Goal: Transaction & Acquisition: Subscribe to service/newsletter

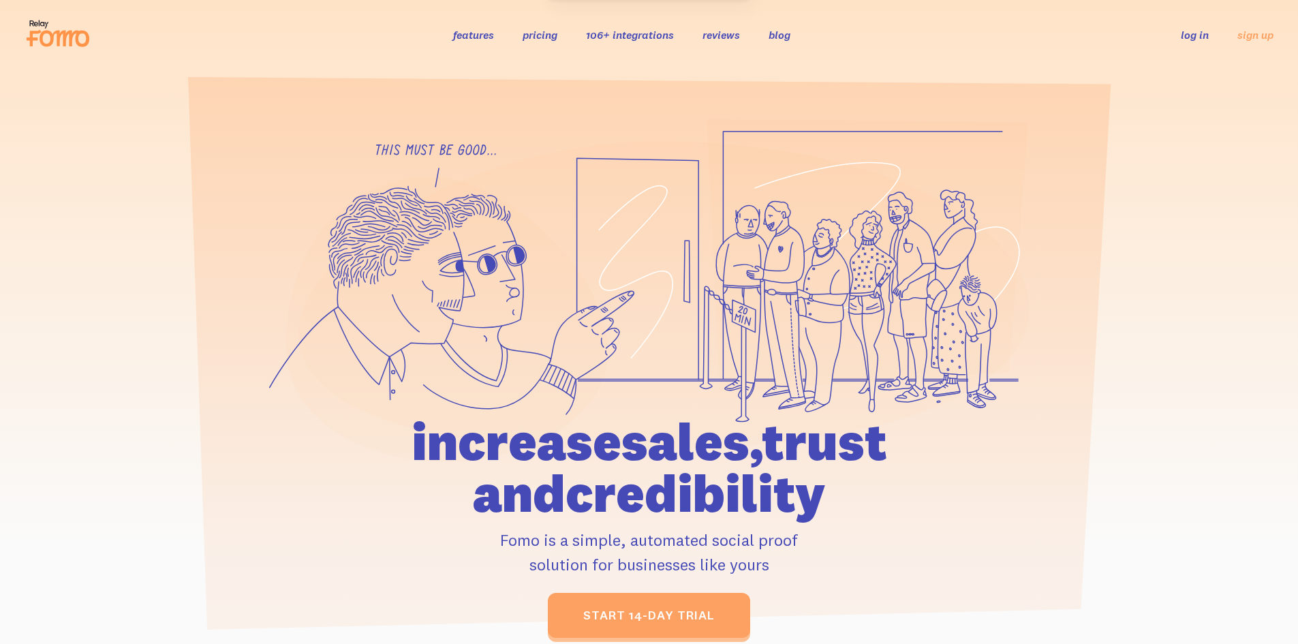
click at [52, 30] on icon at bounding box center [58, 33] width 67 height 34
click at [538, 34] on link "pricing" at bounding box center [540, 35] width 35 height 14
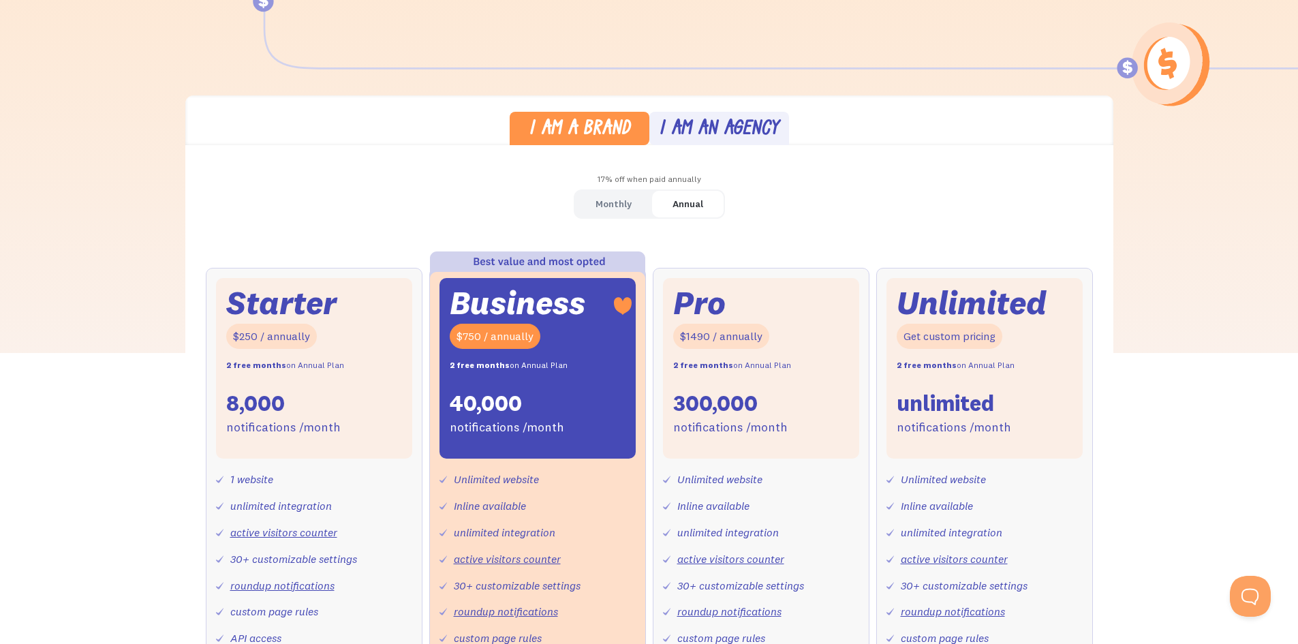
scroll to position [307, 0]
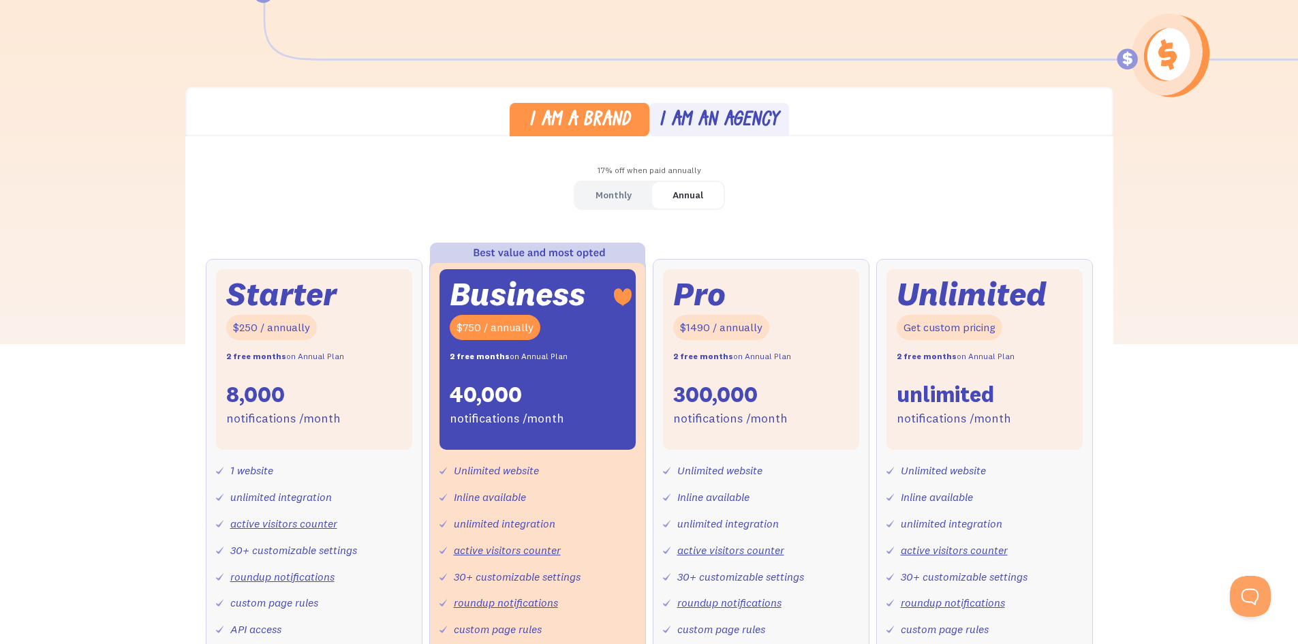
drag, startPoint x: 615, startPoint y: 203, endPoint x: 651, endPoint y: 200, distance: 36.3
click at [615, 203] on div "Monthly" at bounding box center [614, 195] width 36 height 20
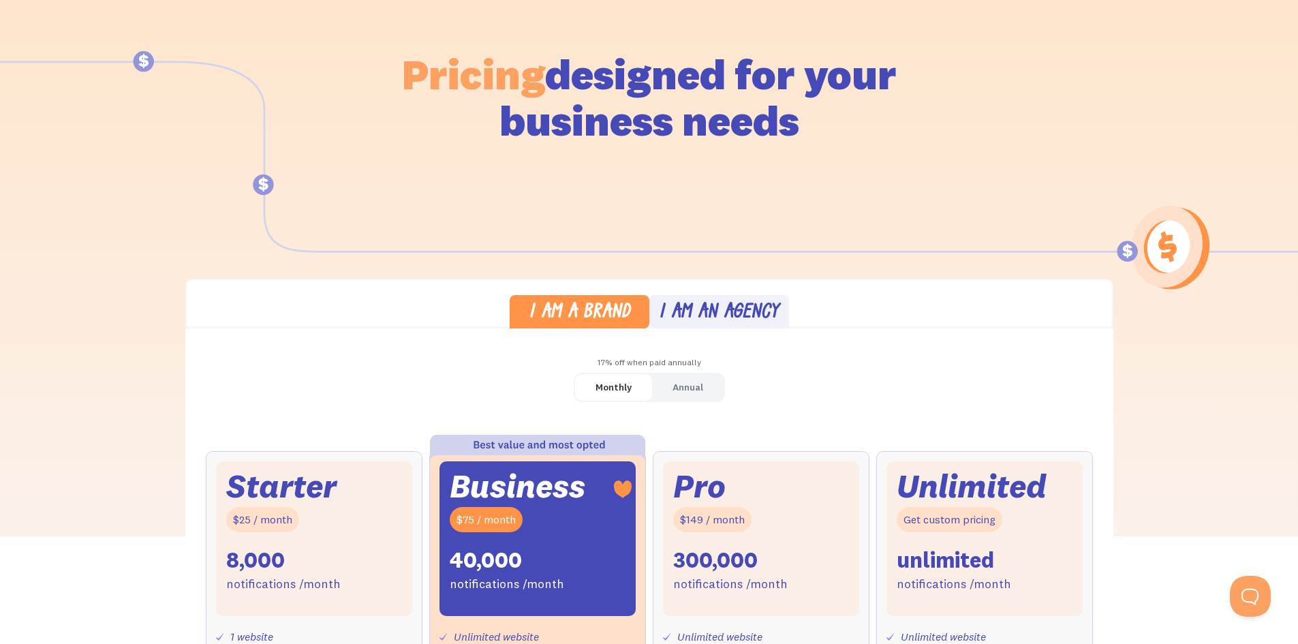
scroll to position [102, 0]
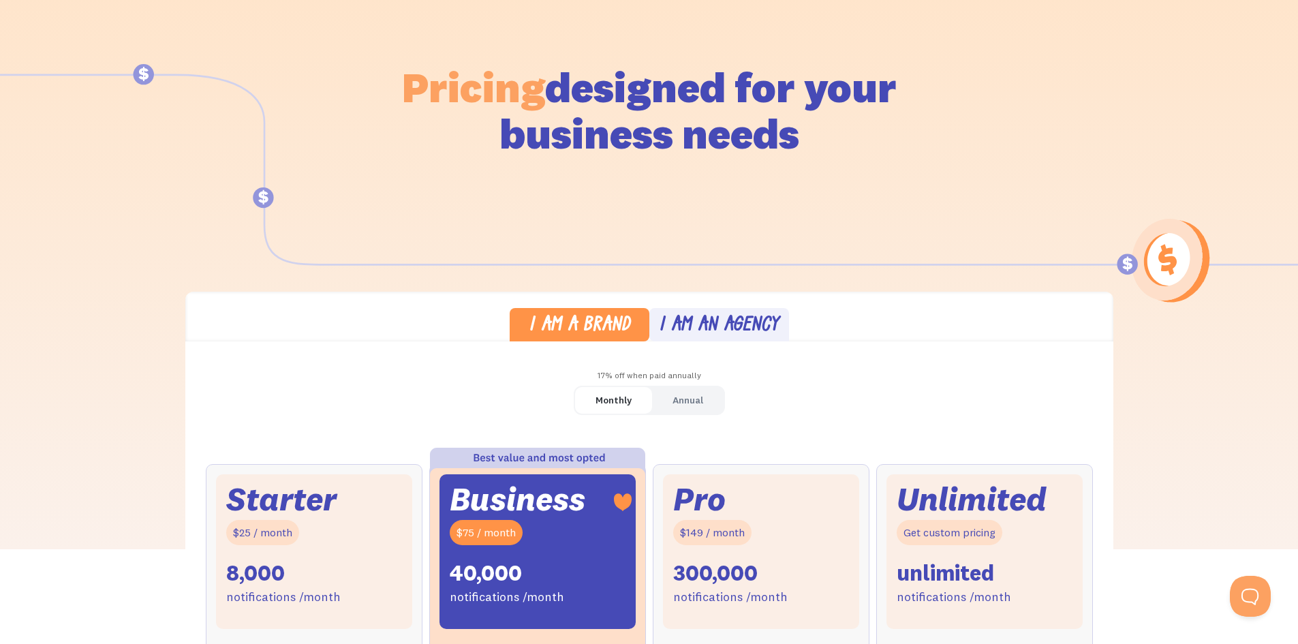
click at [757, 326] on div "I am an agency" at bounding box center [719, 326] width 120 height 20
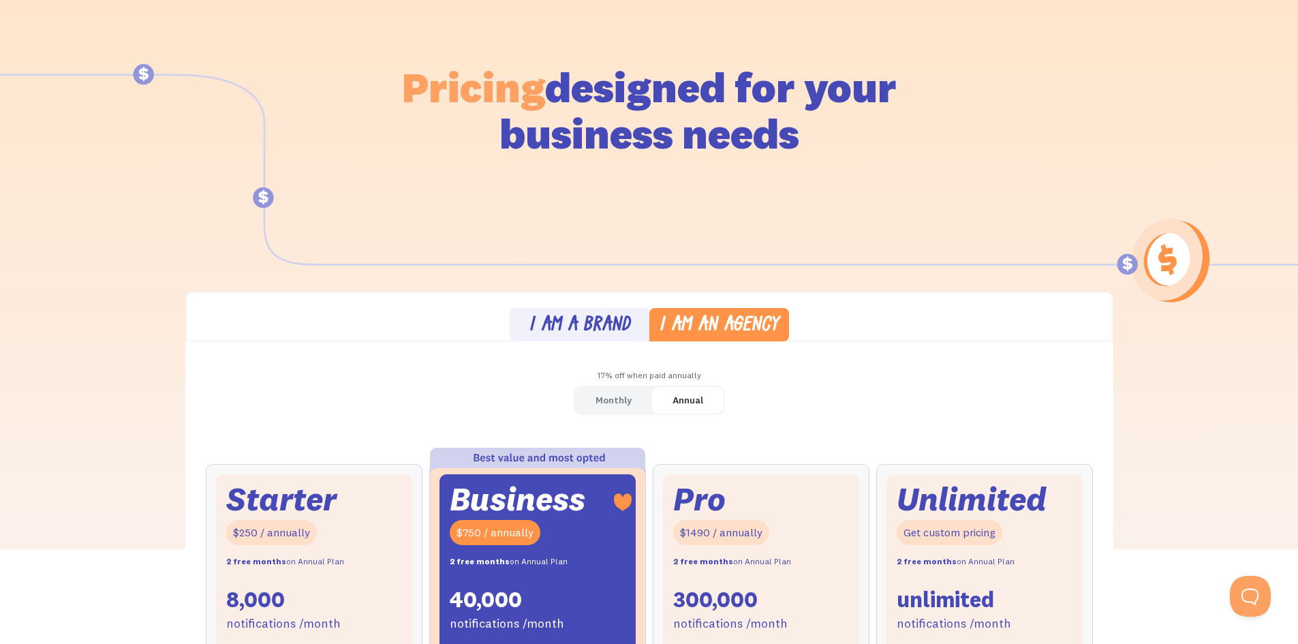
click at [605, 331] on div "I am a brand" at bounding box center [580, 326] width 102 height 20
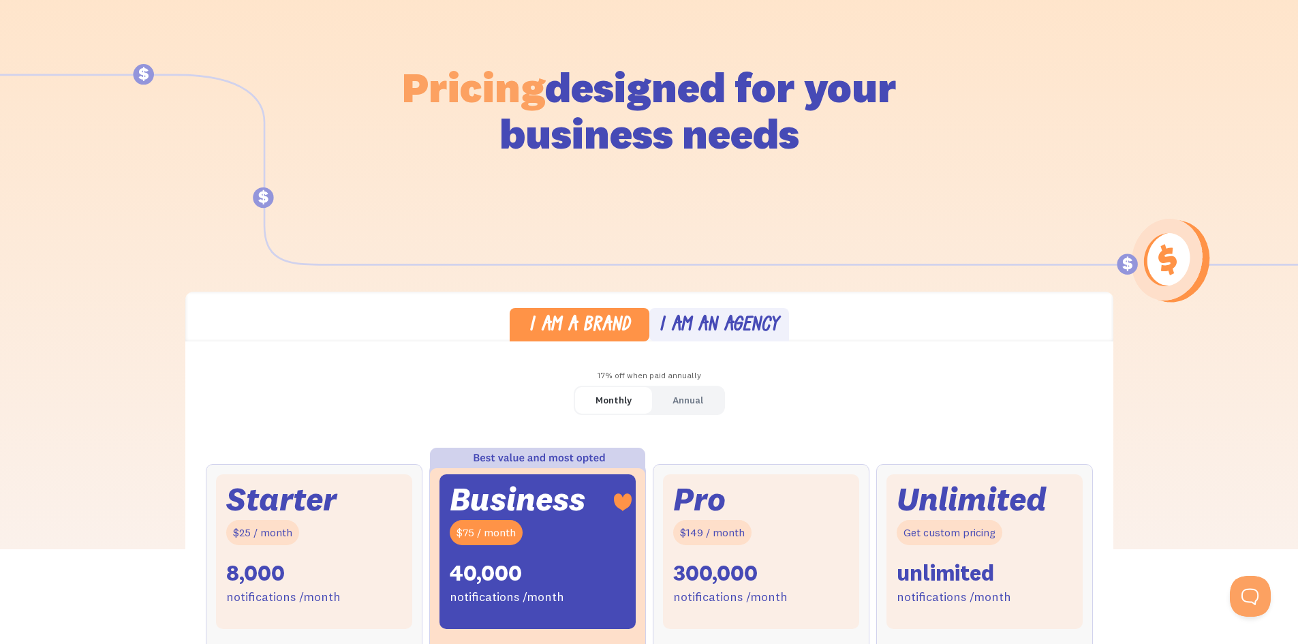
click at [691, 316] on div "I am an agency" at bounding box center [719, 326] width 120 height 20
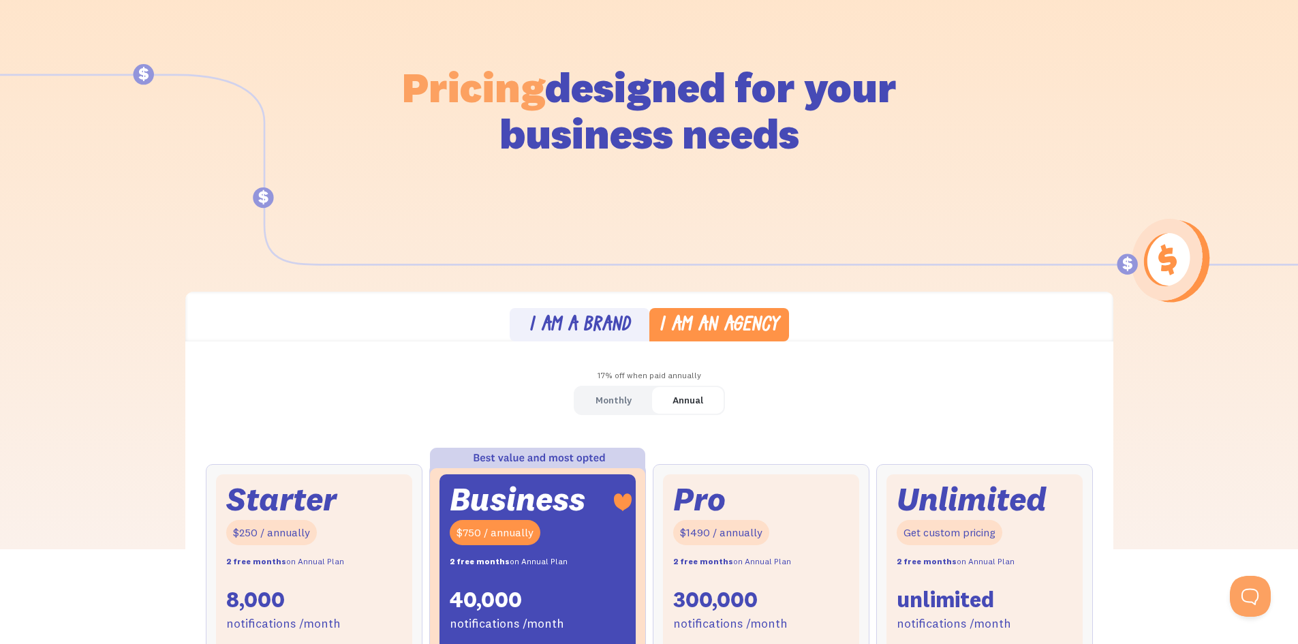
click at [598, 318] on div "I am a brand" at bounding box center [580, 326] width 102 height 20
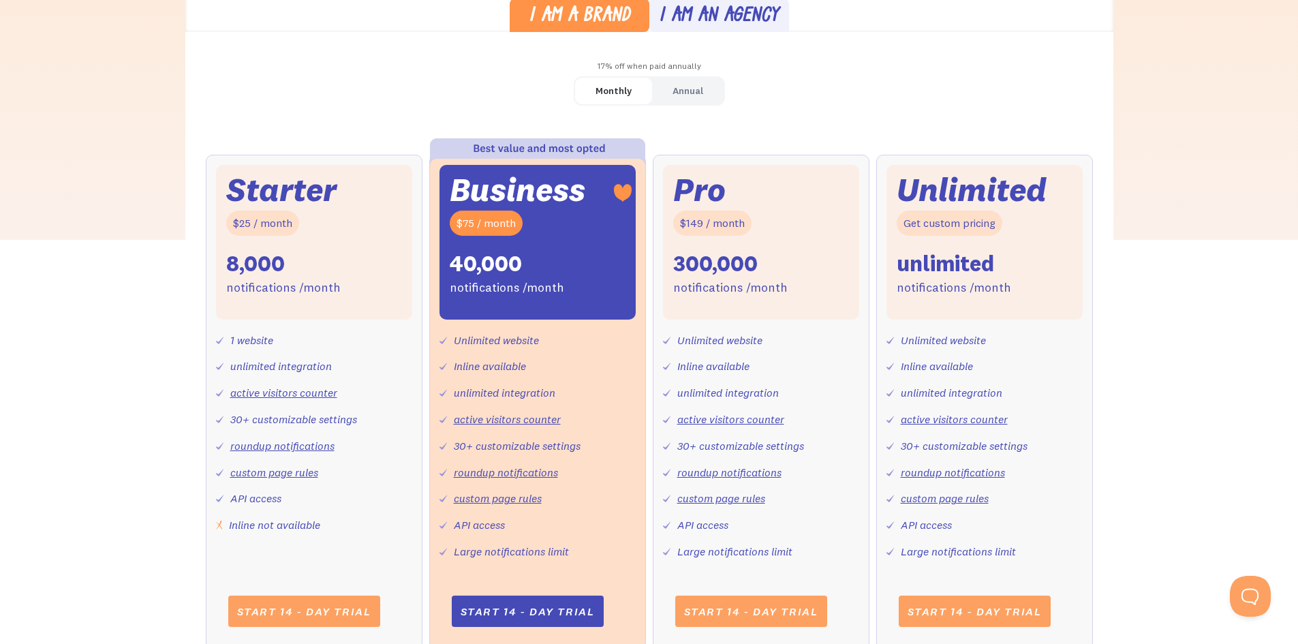
scroll to position [425, 0]
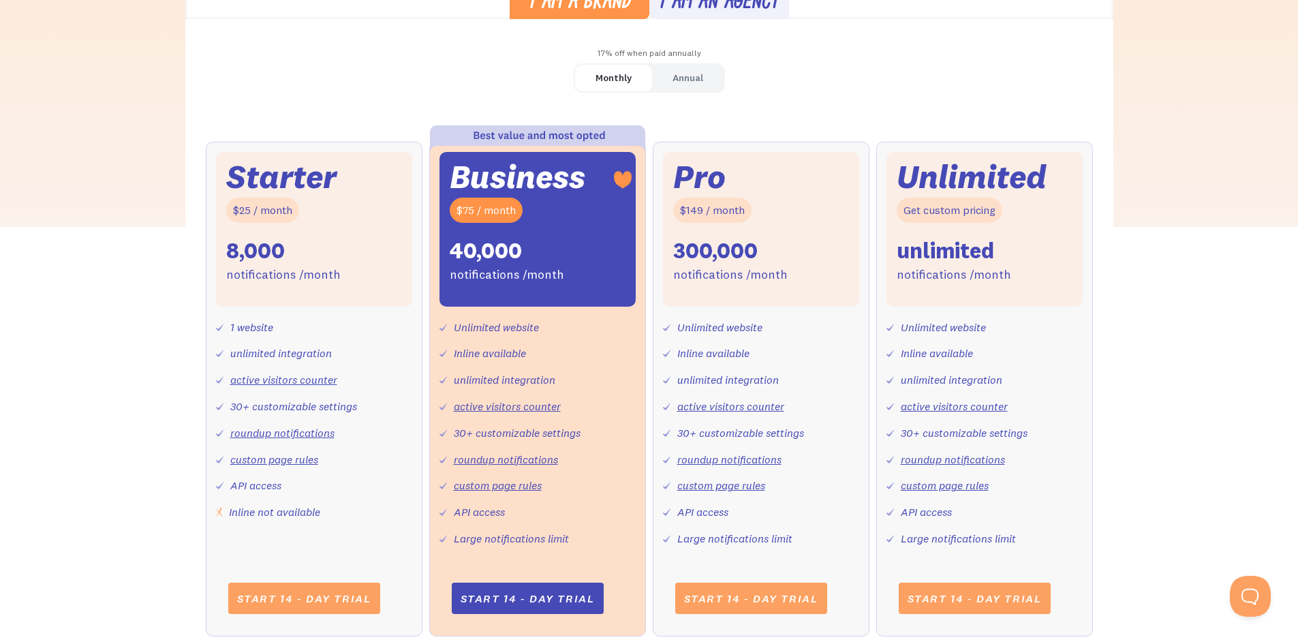
click at [686, 78] on div "Annual" at bounding box center [688, 78] width 31 height 20
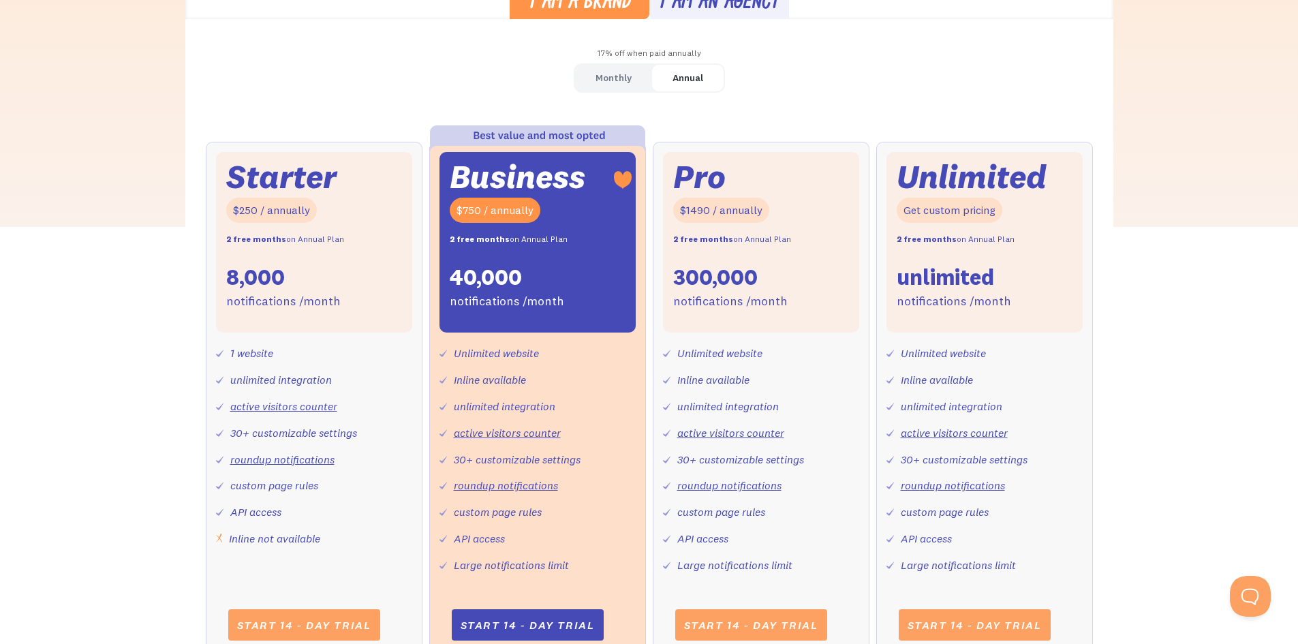
click at [622, 85] on div "Monthly" at bounding box center [614, 78] width 36 height 20
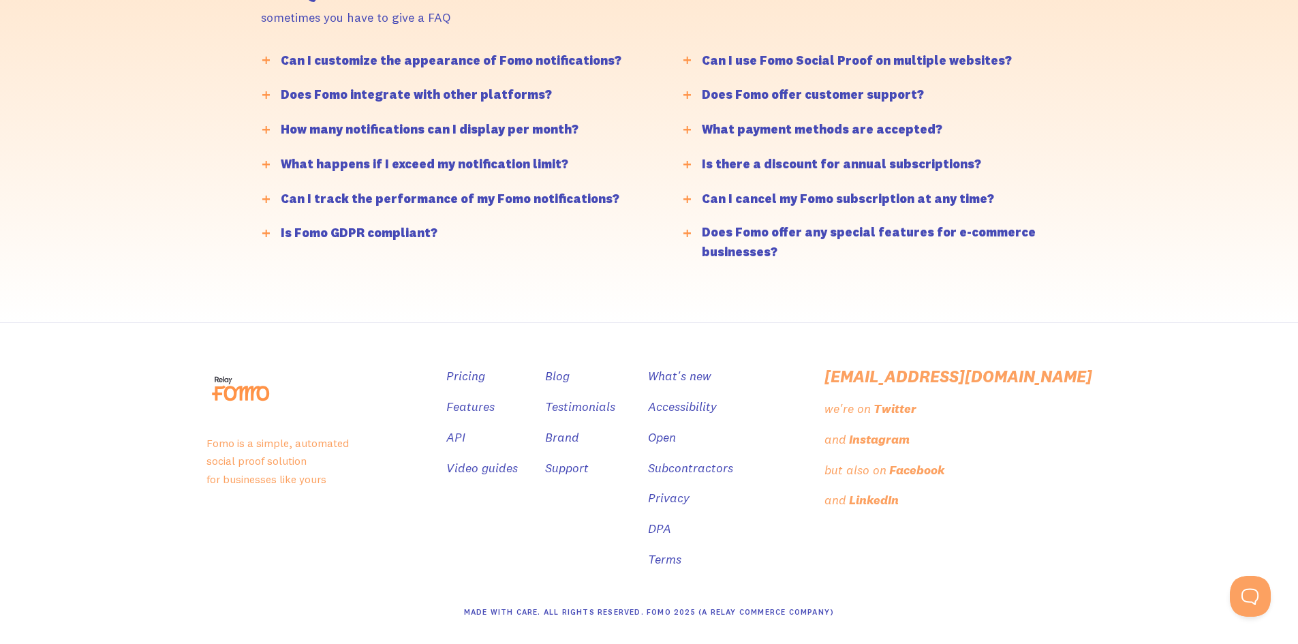
scroll to position [0, 0]
